Goal: Task Accomplishment & Management: Manage account settings

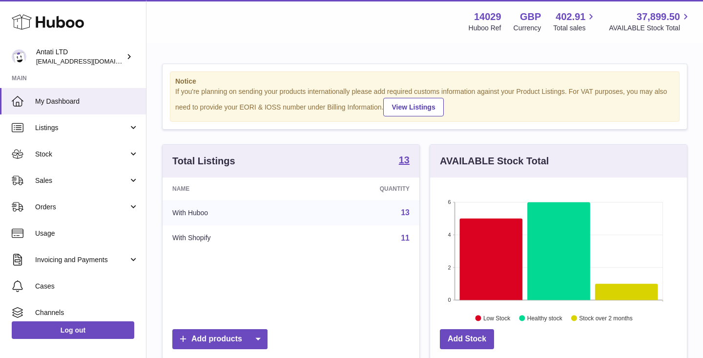
scroll to position [152, 257]
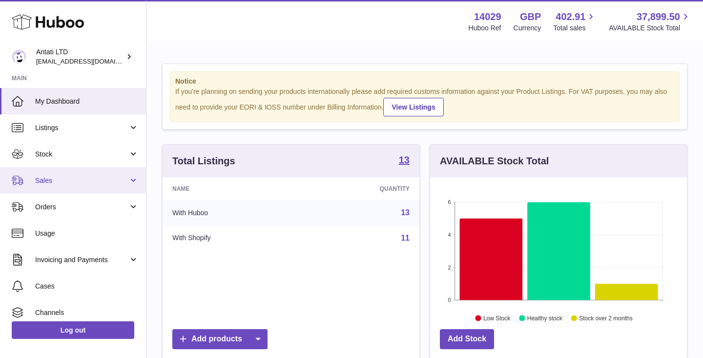
click at [113, 171] on link "Sales" at bounding box center [73, 180] width 146 height 26
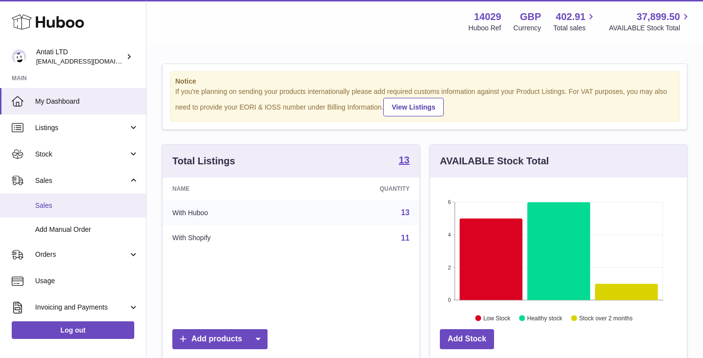
click at [36, 211] on link "Sales" at bounding box center [73, 205] width 146 height 24
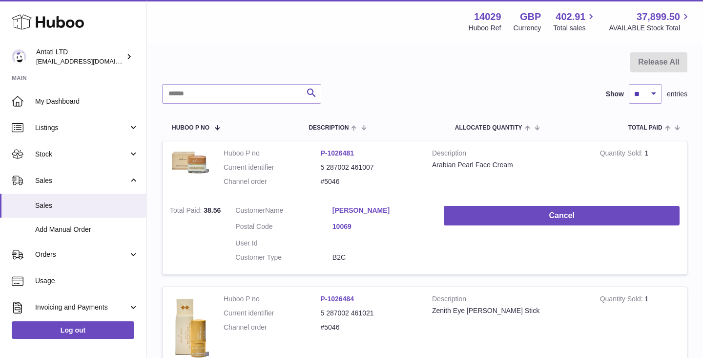
scroll to position [91, 0]
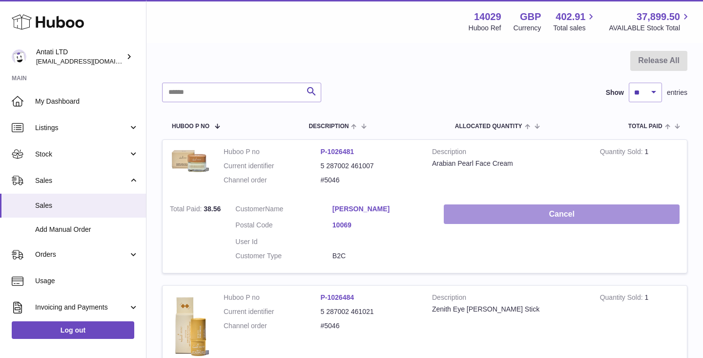
click at [507, 218] on button "Cancel" at bounding box center [562, 214] width 236 height 20
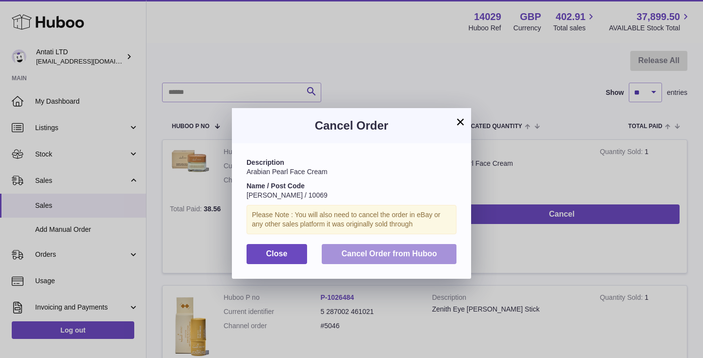
click at [374, 250] on span "Cancel Order from Huboo" at bounding box center [389, 253] width 96 height 8
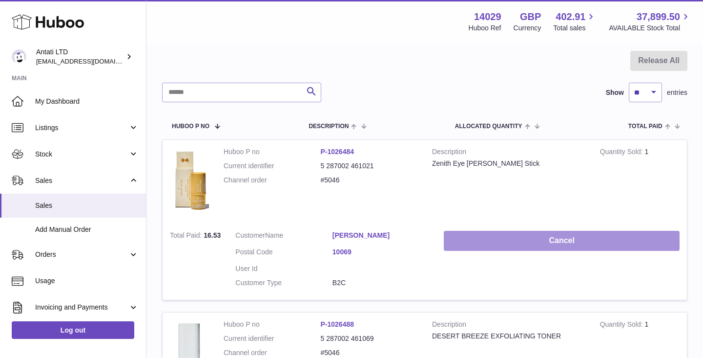
click at [548, 250] on button "Cancel" at bounding box center [562, 241] width 236 height 20
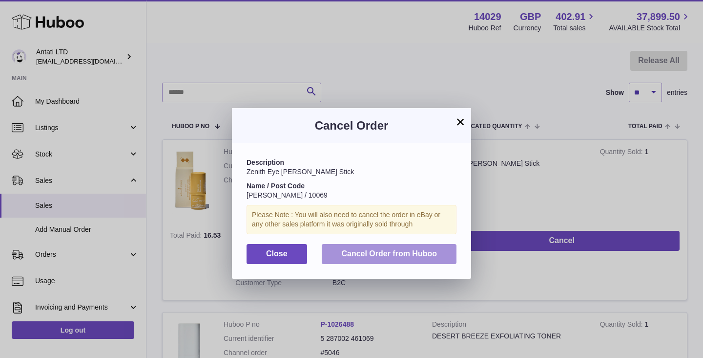
click at [436, 258] on button "Cancel Order from Huboo" at bounding box center [389, 254] width 135 height 20
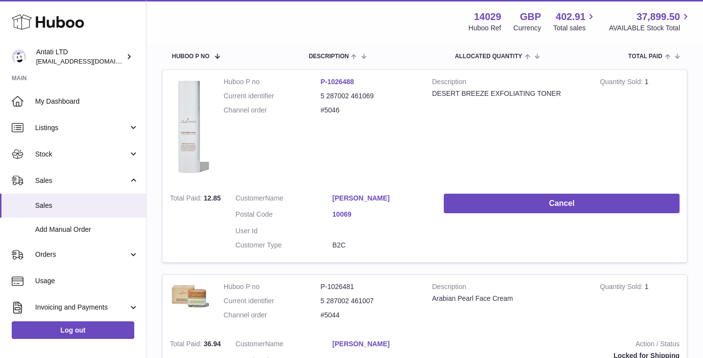
scroll to position [161, 0]
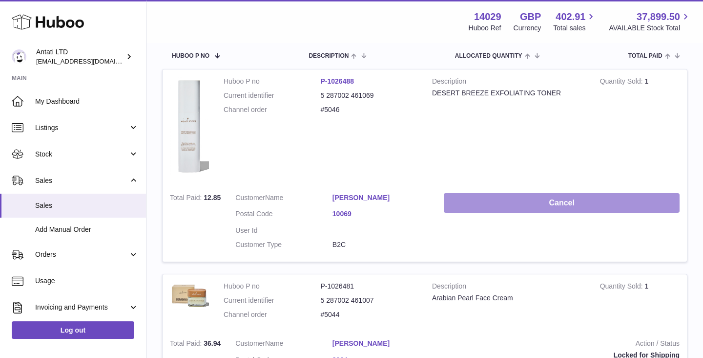
click at [530, 212] on button "Cancel" at bounding box center [562, 203] width 236 height 20
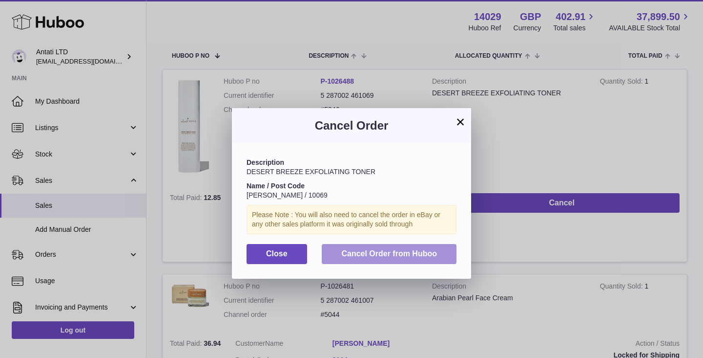
click at [393, 255] on span "Cancel Order from Huboo" at bounding box center [389, 253] width 96 height 8
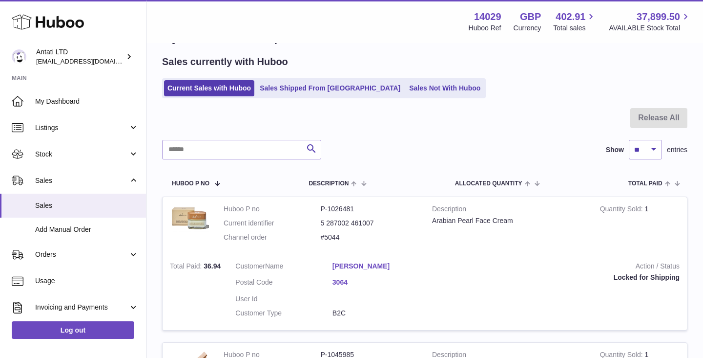
scroll to position [0, 0]
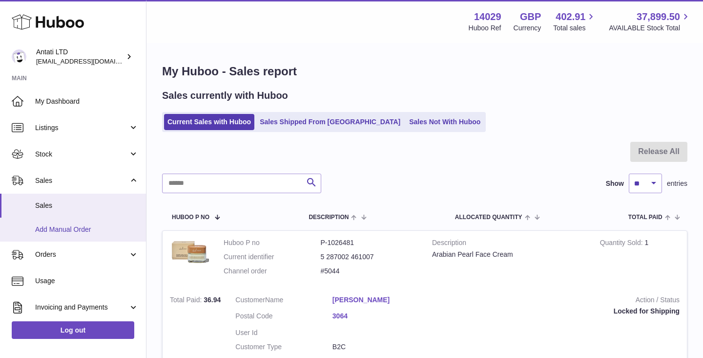
click at [101, 221] on link "Add Manual Order" at bounding box center [73, 229] width 146 height 24
